Goal: Task Accomplishment & Management: Use online tool/utility

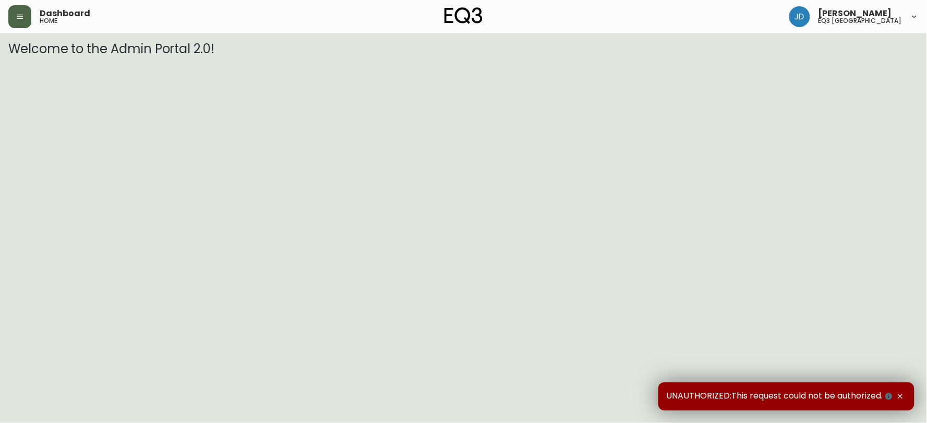
click at [22, 11] on button "button" at bounding box center [19, 16] width 23 height 23
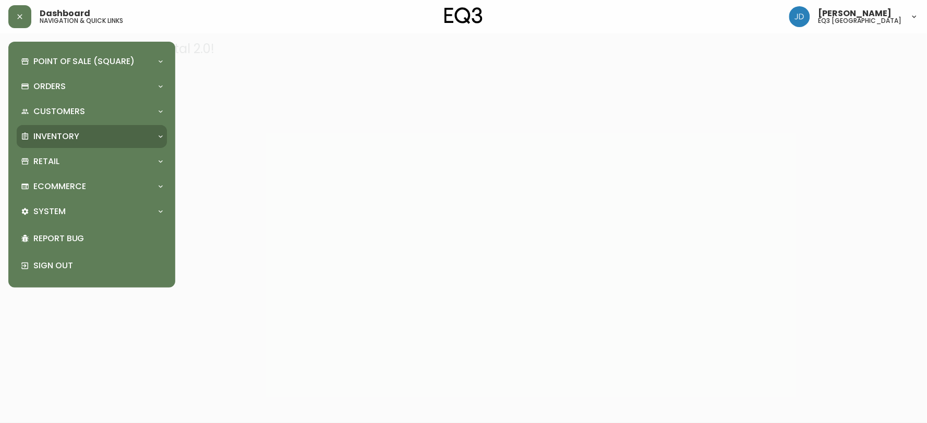
click at [57, 134] on p "Inventory" at bounding box center [56, 136] width 46 height 11
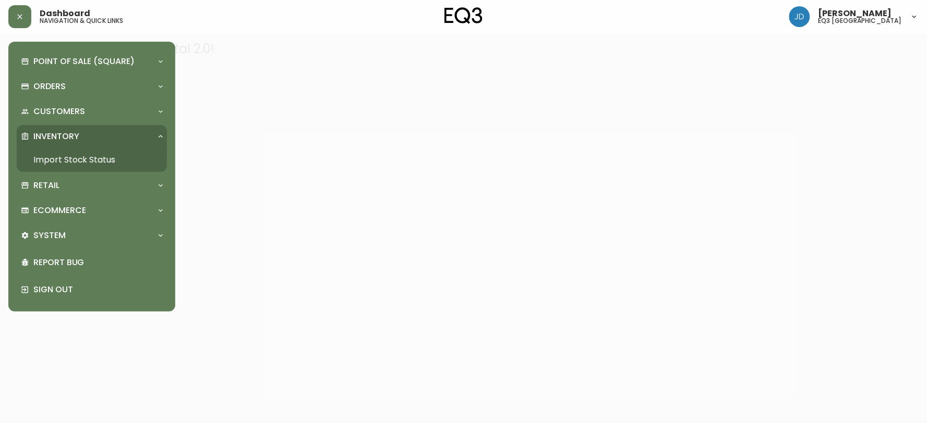
click at [59, 160] on link "Import Stock Status" at bounding box center [92, 160] width 150 height 24
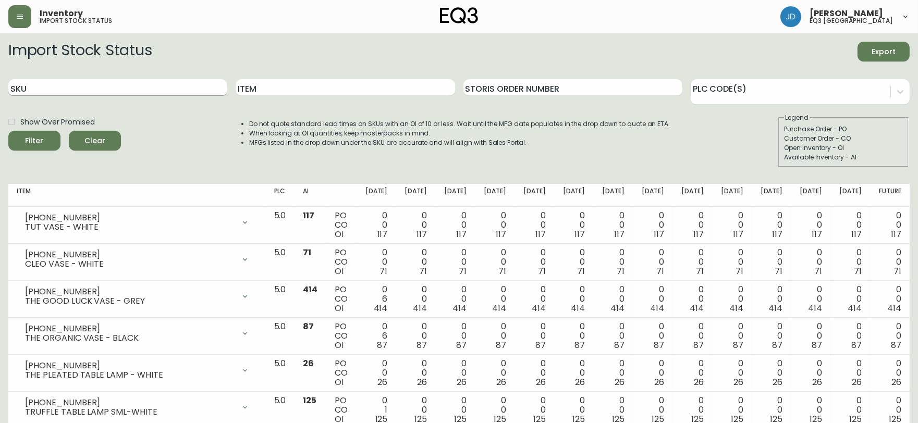
click at [95, 82] on input "SKU" at bounding box center [117, 87] width 219 height 17
paste input "[PHONE_NUMBER]"
type input "[PHONE_NUMBER]"
click at [8, 131] on button "Filter" at bounding box center [34, 141] width 52 height 20
